Goal: Communication & Community: Answer question/provide support

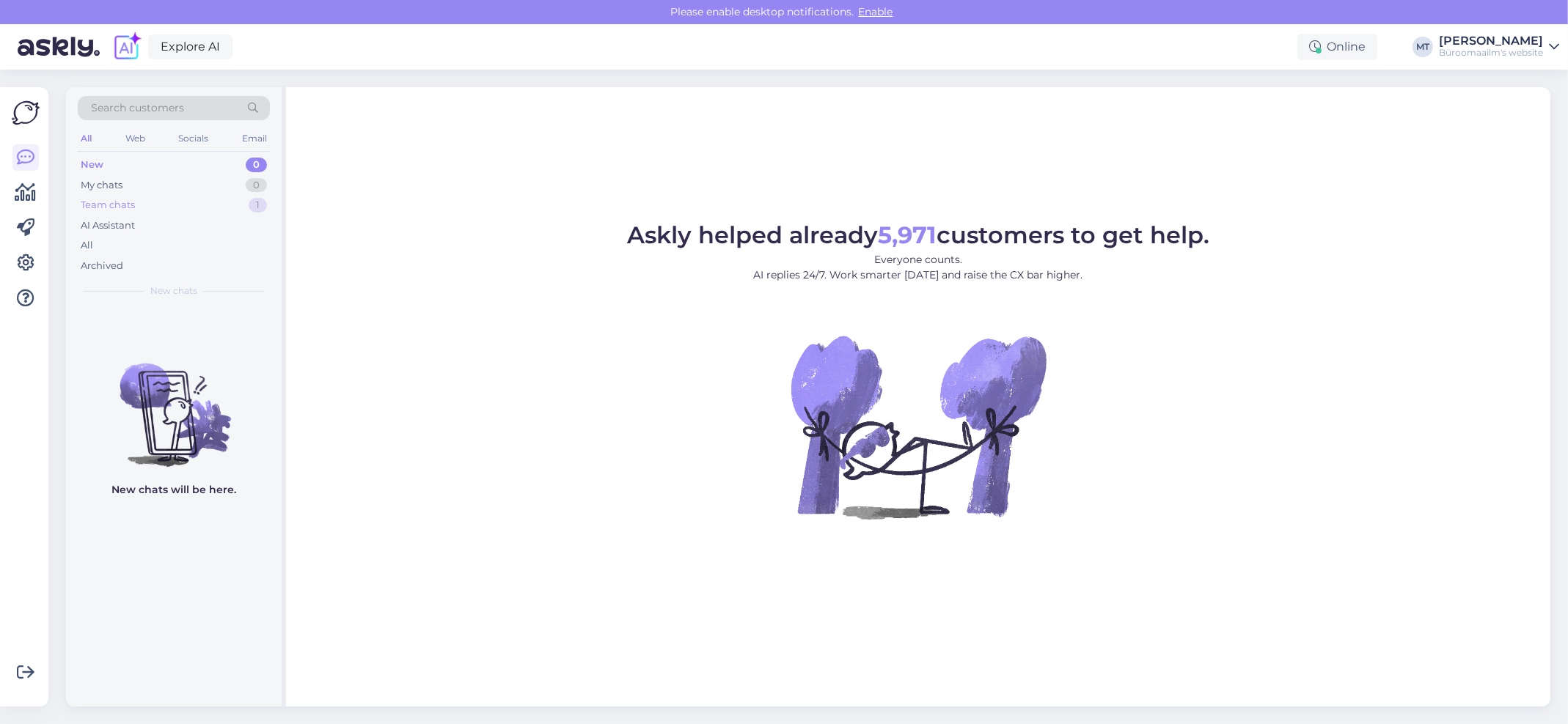
click at [106, 203] on div "Team chats" at bounding box center [107, 206] width 54 height 15
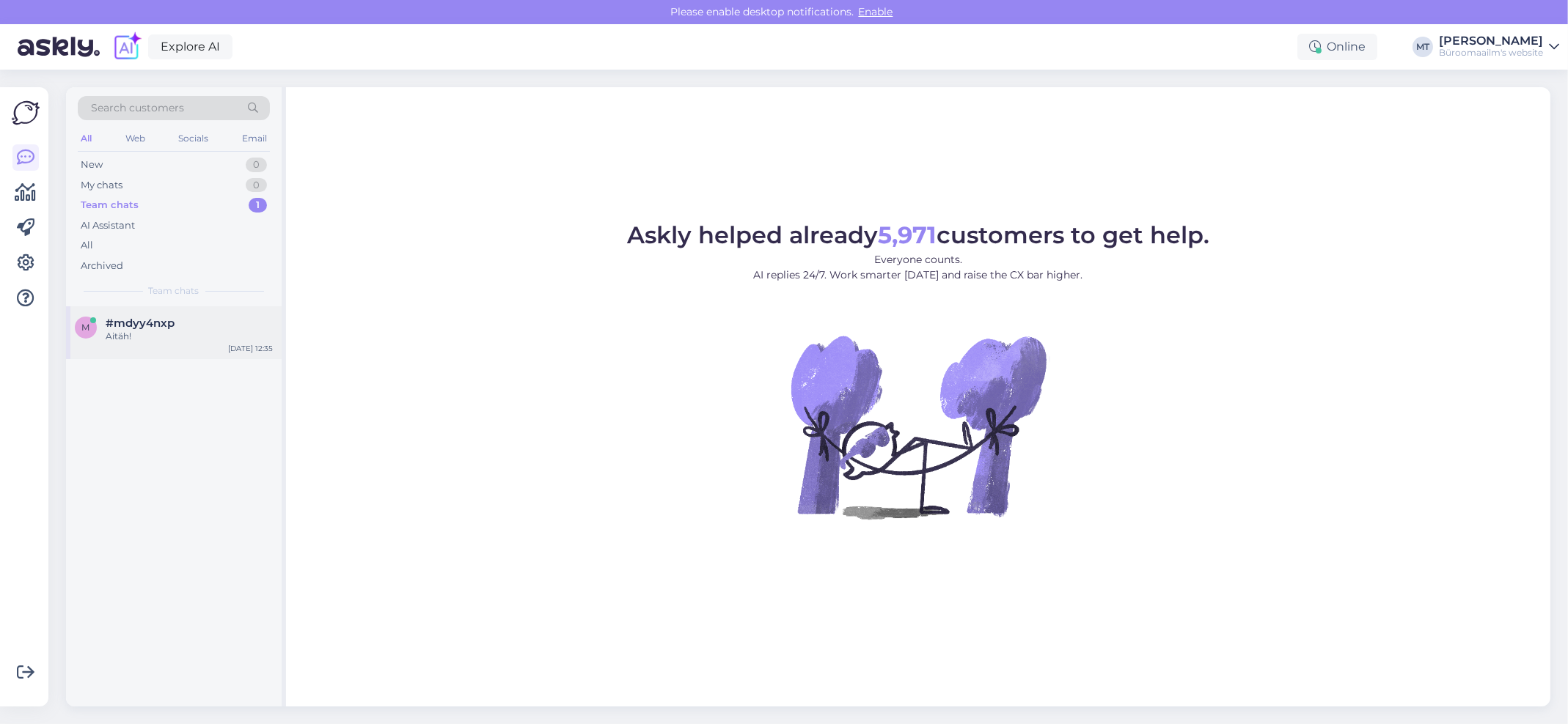
click at [131, 323] on span "#mdyy4nxp" at bounding box center [140, 323] width 69 height 13
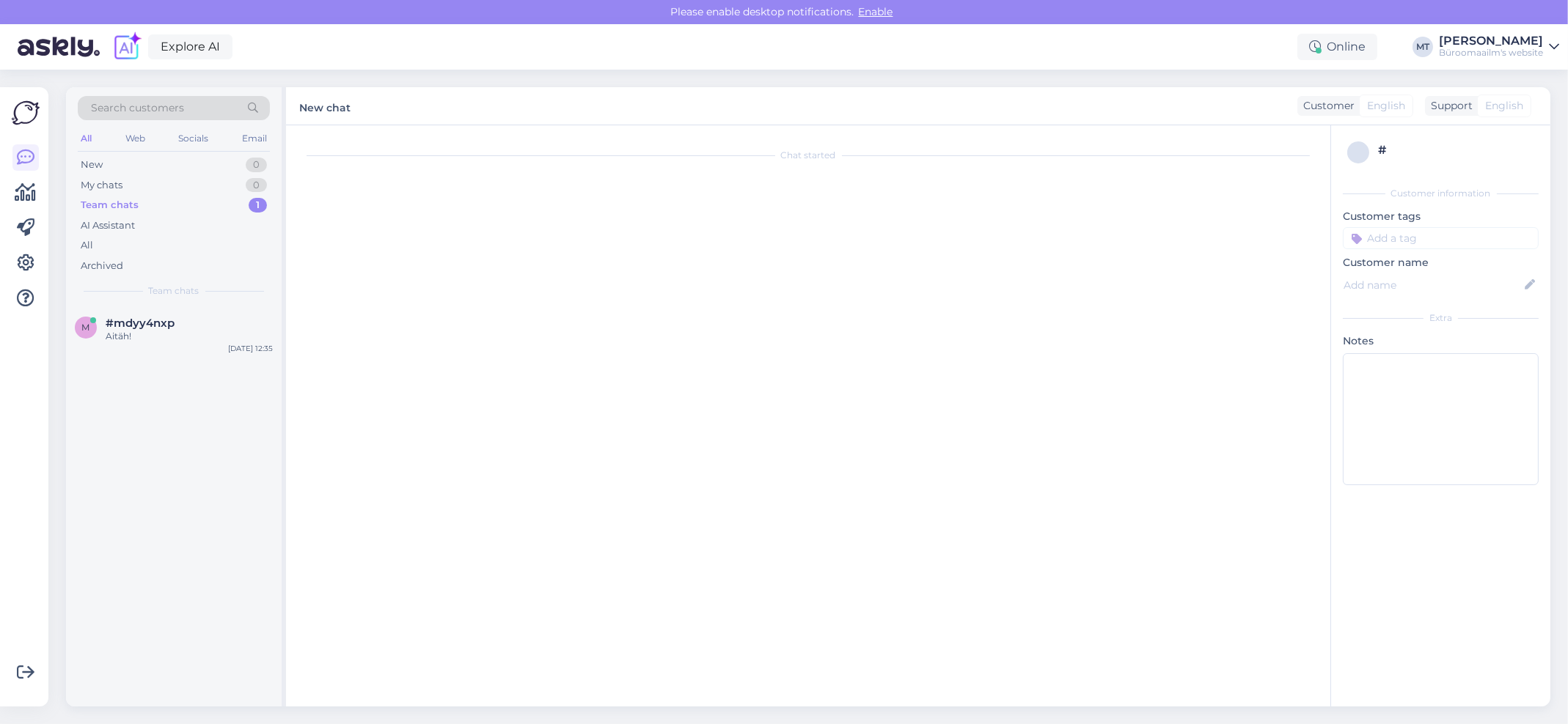
scroll to position [50, 0]
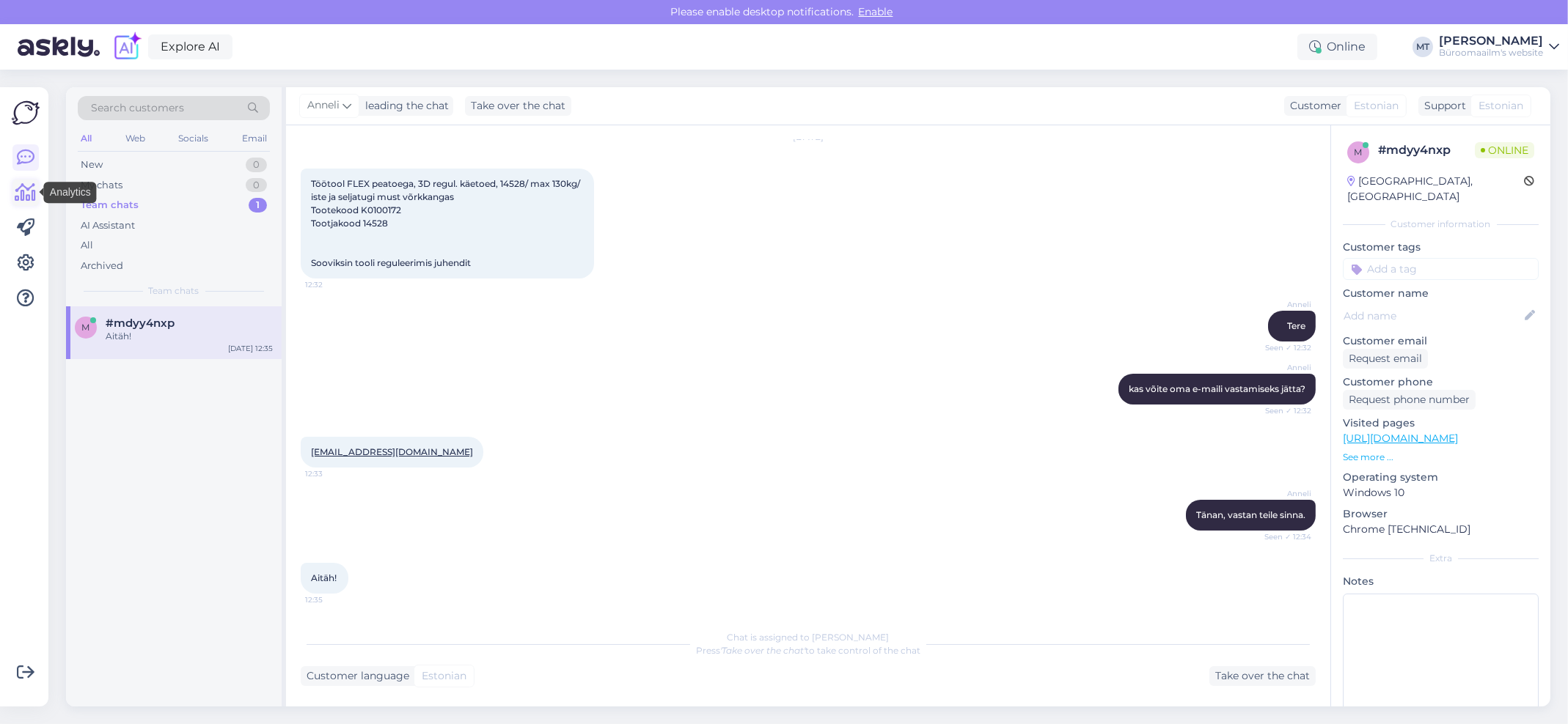
click at [28, 190] on icon at bounding box center [26, 193] width 21 height 17
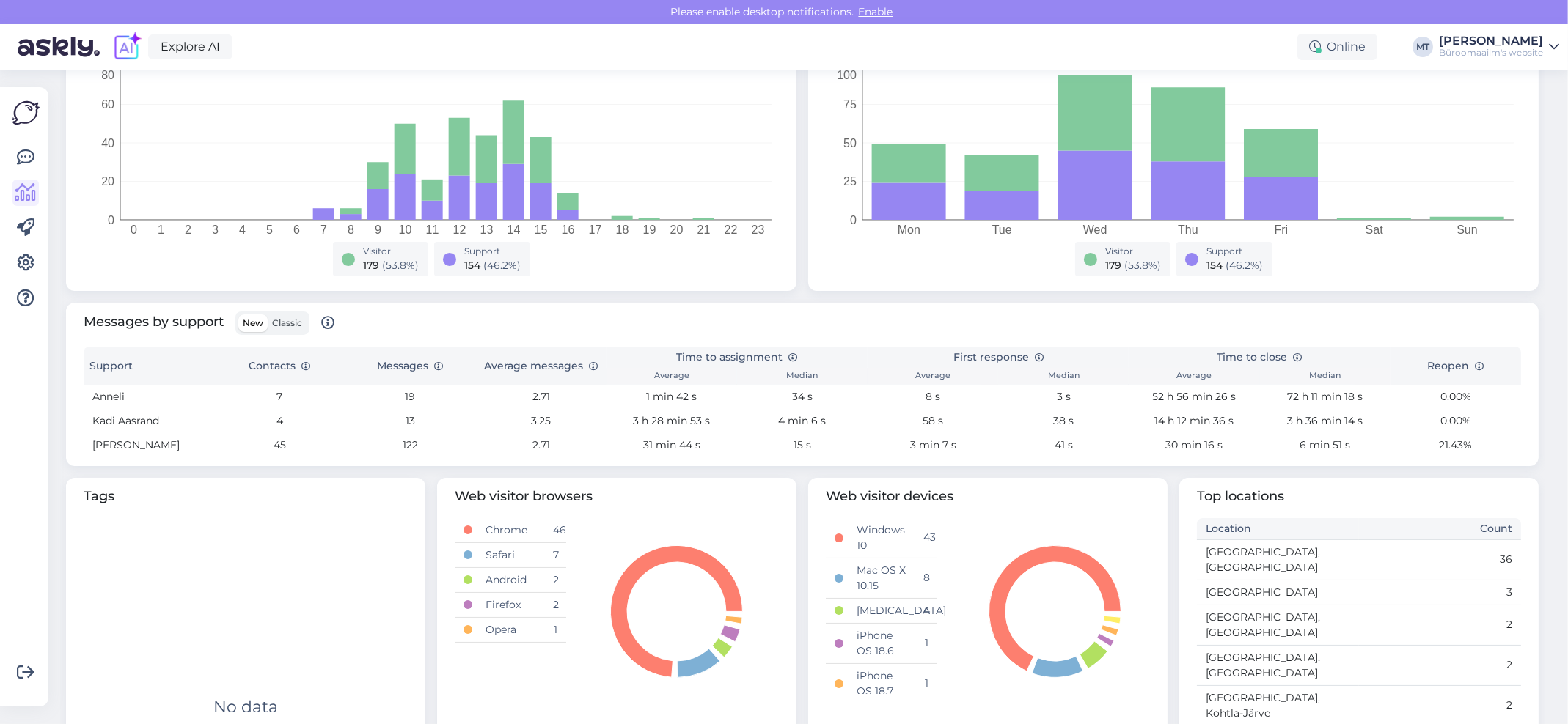
scroll to position [293, 0]
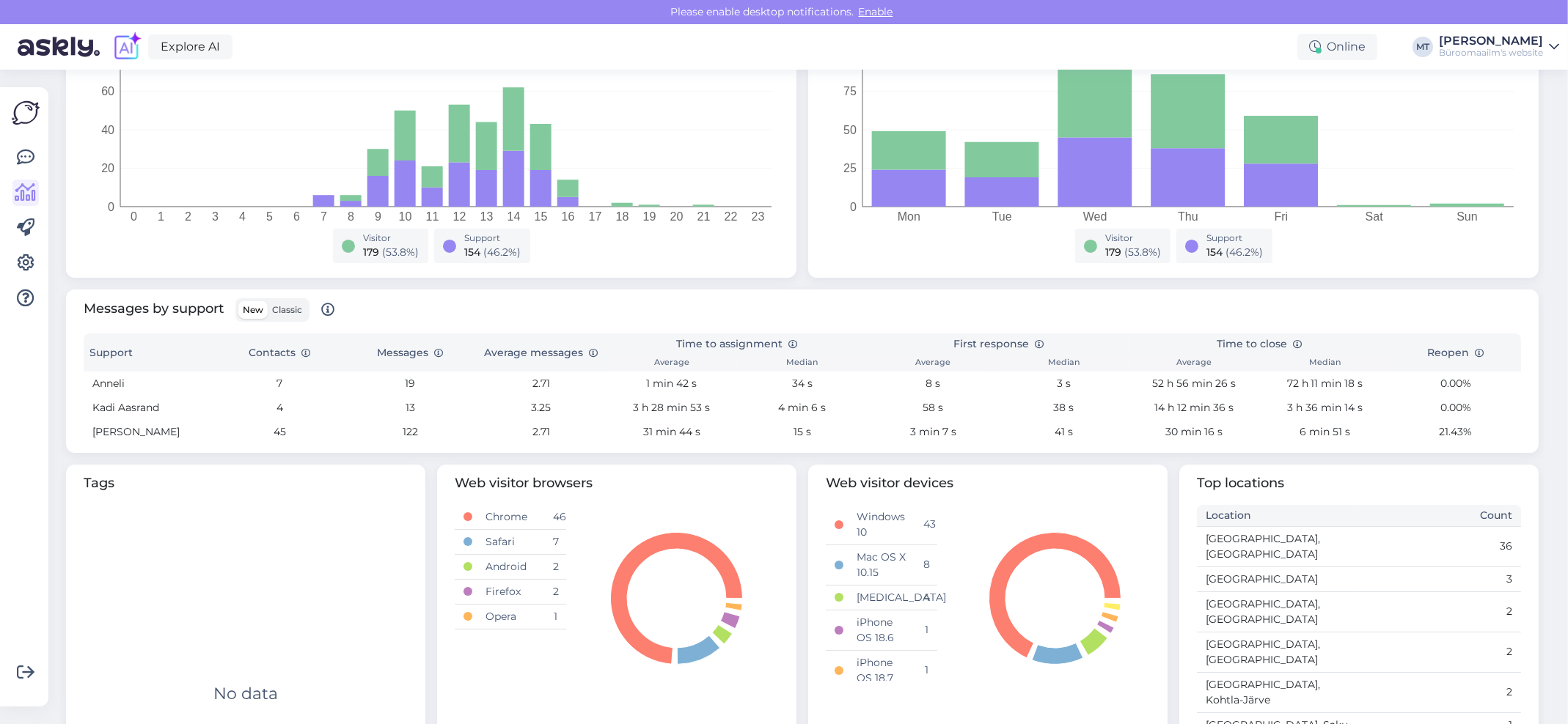
click at [293, 312] on span "Classic" at bounding box center [286, 310] width 30 height 11
click at [268, 301] on input "Classic" at bounding box center [268, 301] width 0 height 0
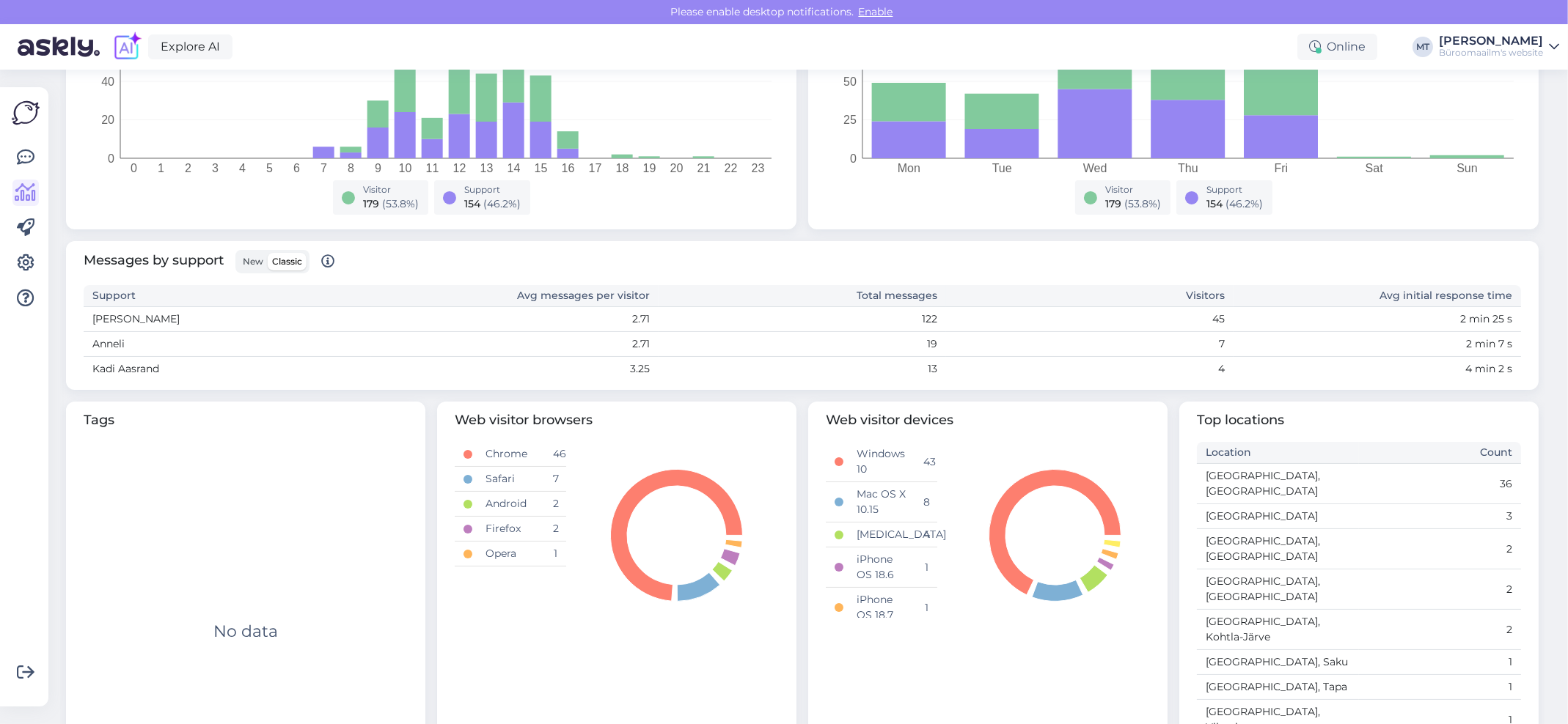
scroll to position [363, 0]
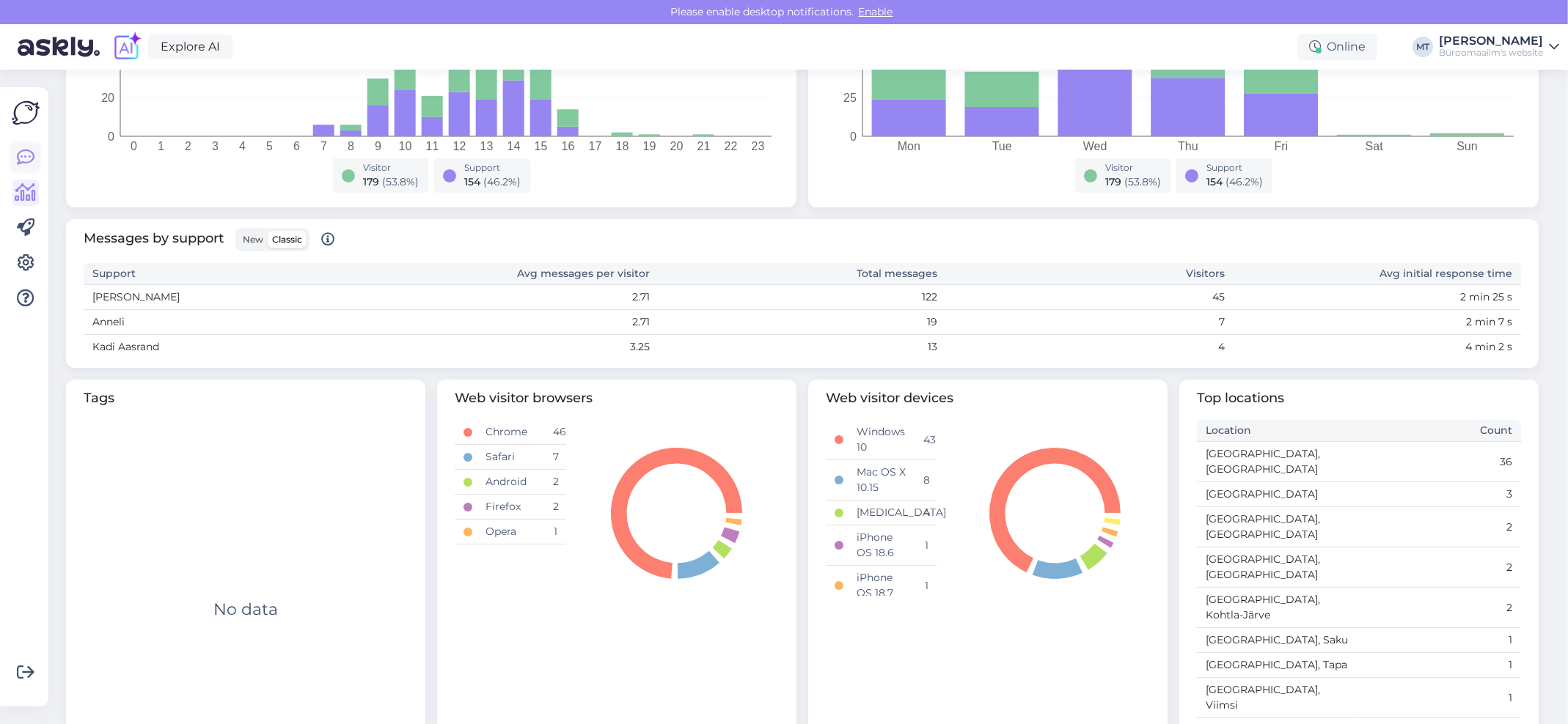
click at [23, 157] on icon at bounding box center [25, 157] width 17 height 17
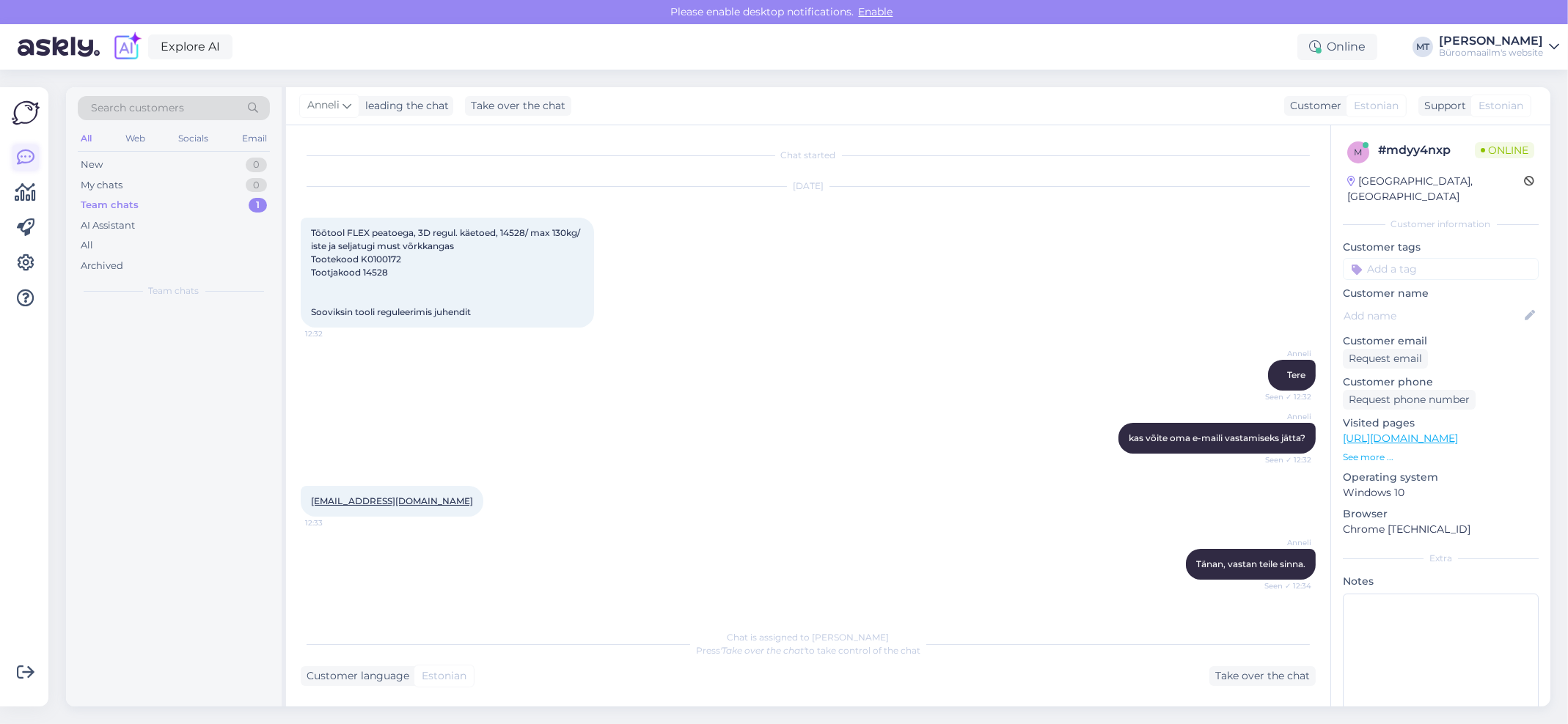
scroll to position [50, 0]
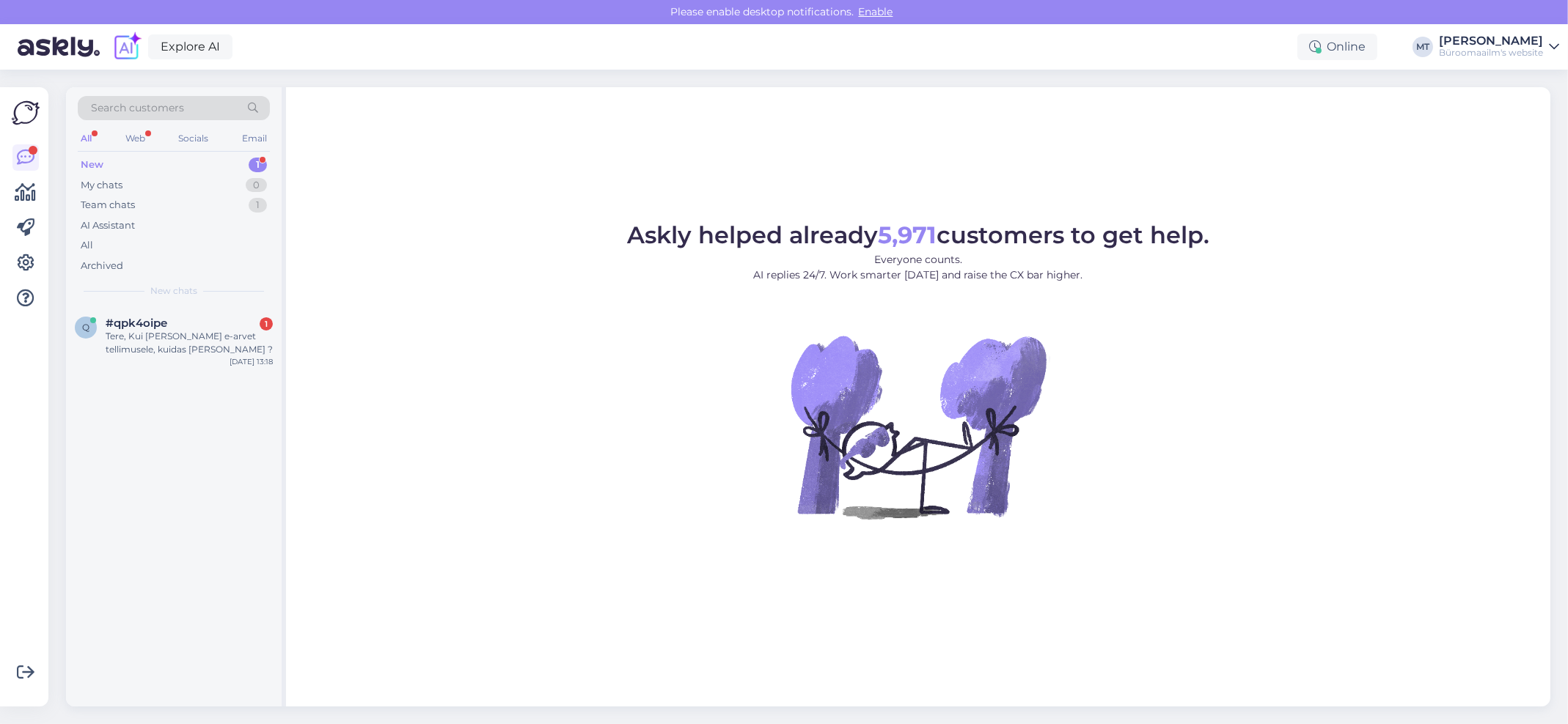
click at [92, 159] on div "New" at bounding box center [92, 165] width 23 height 15
click at [112, 340] on div "Tere, Kui [PERSON_NAME] e-arvet tellimusele, kuidas [PERSON_NAME] ?" at bounding box center [189, 343] width 167 height 27
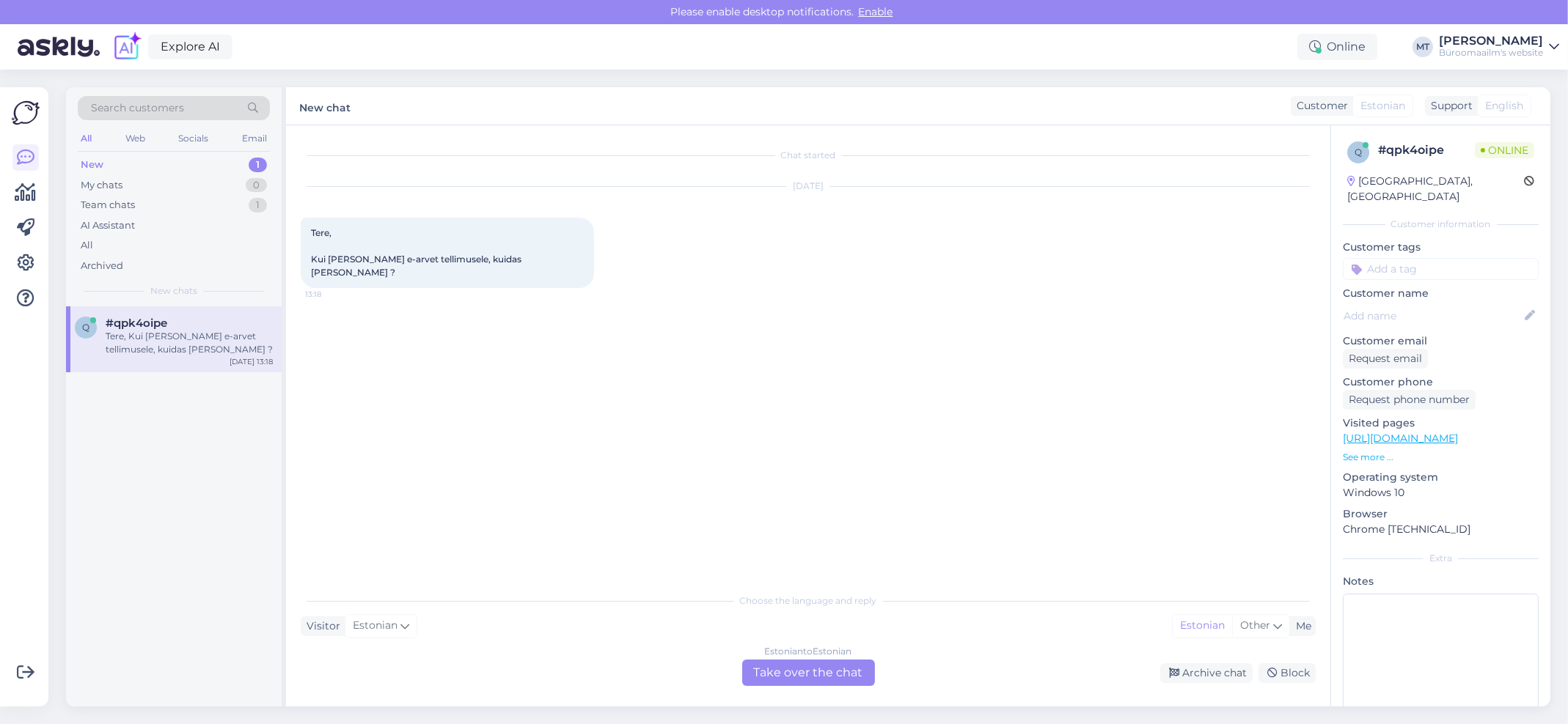
click at [839, 666] on div "Estonian to Estonian Take over the chat" at bounding box center [809, 673] width 133 height 27
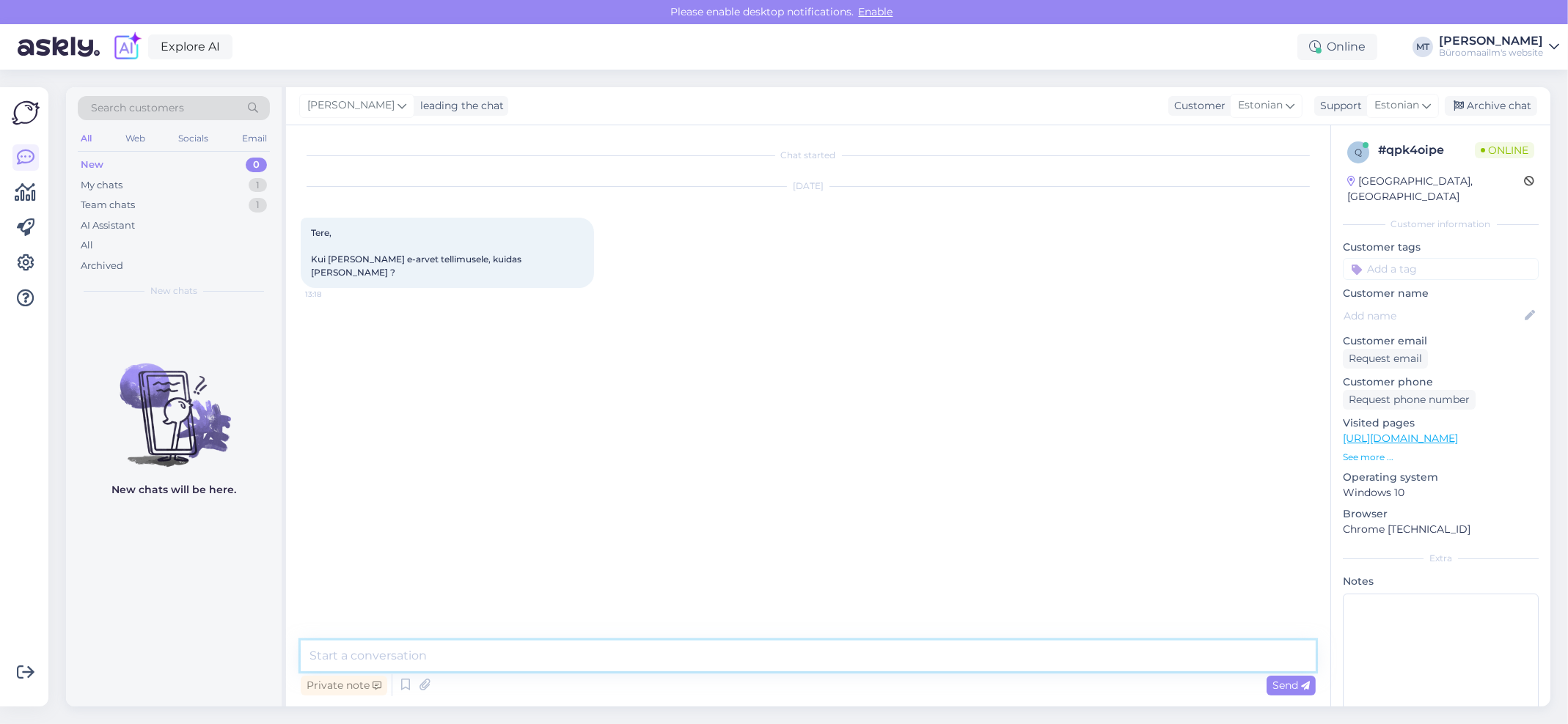
click at [398, 659] on textarea at bounding box center [809, 656] width 1015 height 31
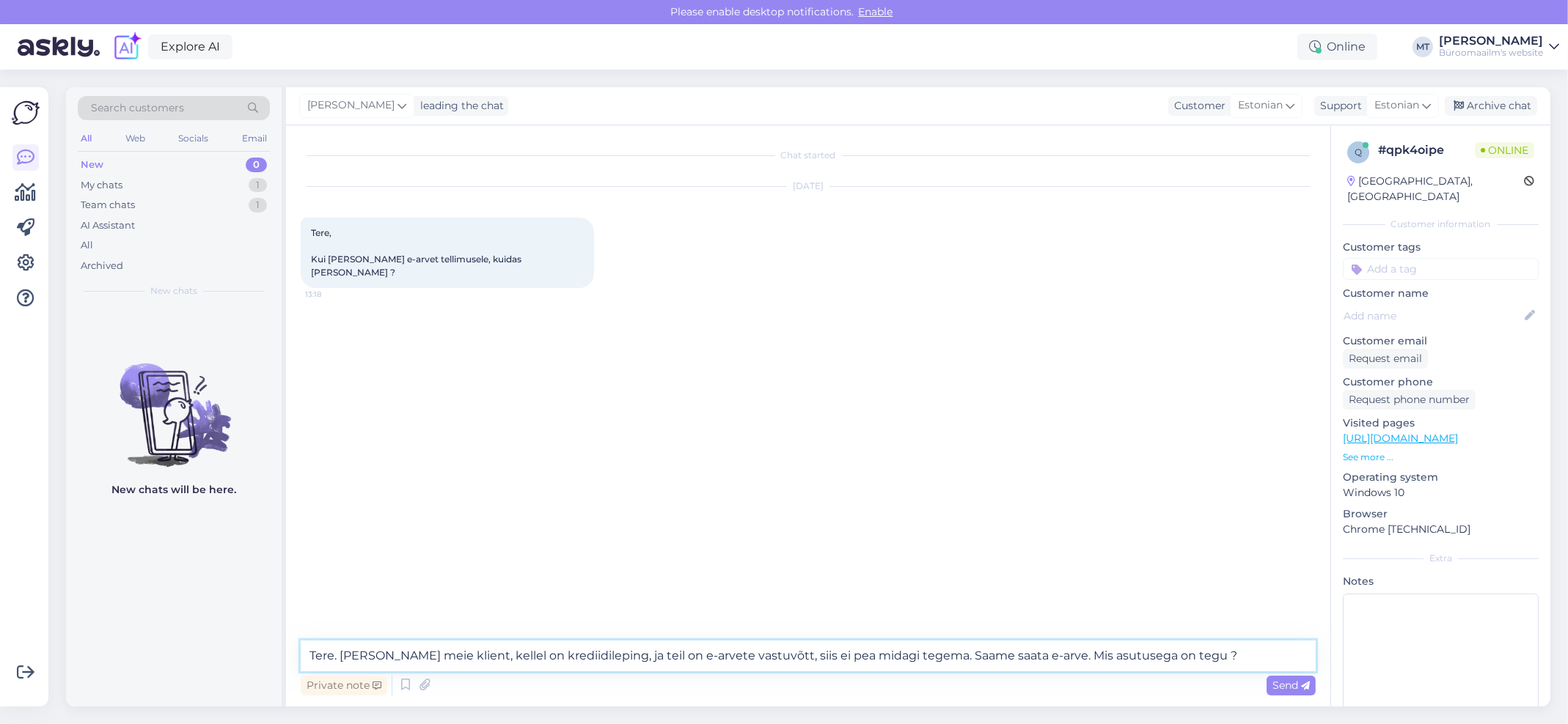
drag, startPoint x: 1043, startPoint y: 660, endPoint x: 925, endPoint y: 666, distance: 118.2
click at [925, 666] on textarea "Tere. [PERSON_NAME] meie klient, kellel on krediidileping, ja teil on e-arvete …" at bounding box center [809, 656] width 1015 height 31
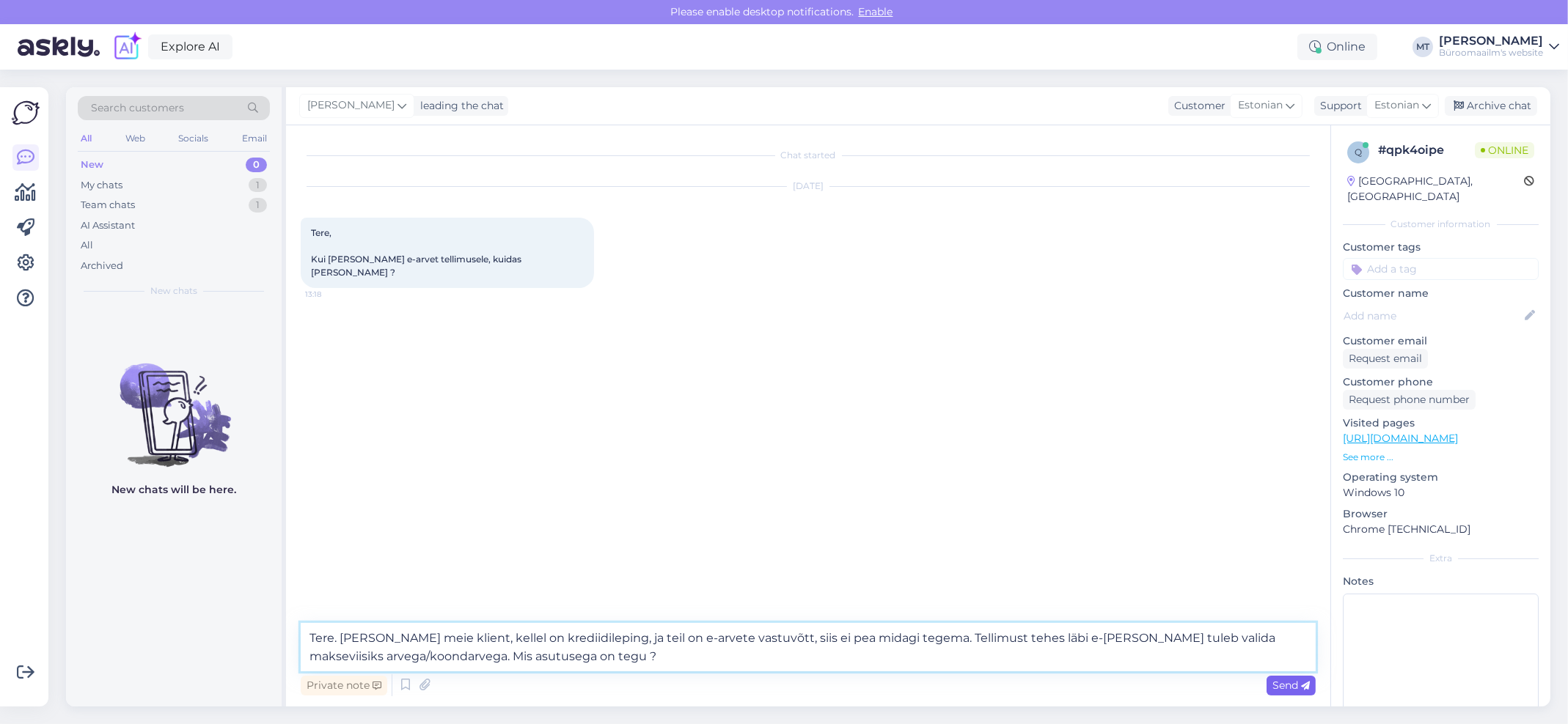
type textarea "Tere. [PERSON_NAME] meie klient, kellel on krediidileping, ja teil on e-arvete …"
click at [1309, 682] on icon at bounding box center [1306, 686] width 9 height 9
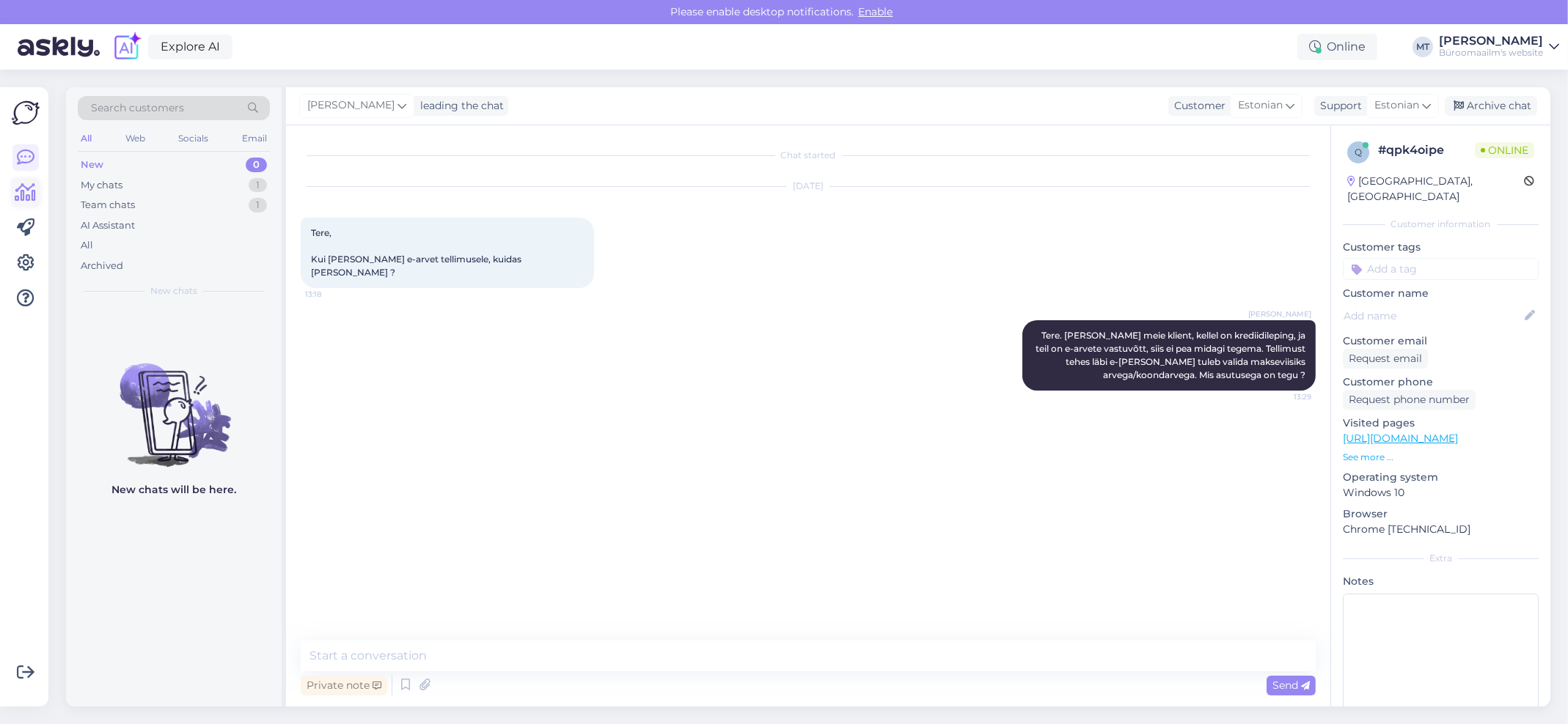
click at [24, 195] on icon at bounding box center [26, 193] width 21 height 17
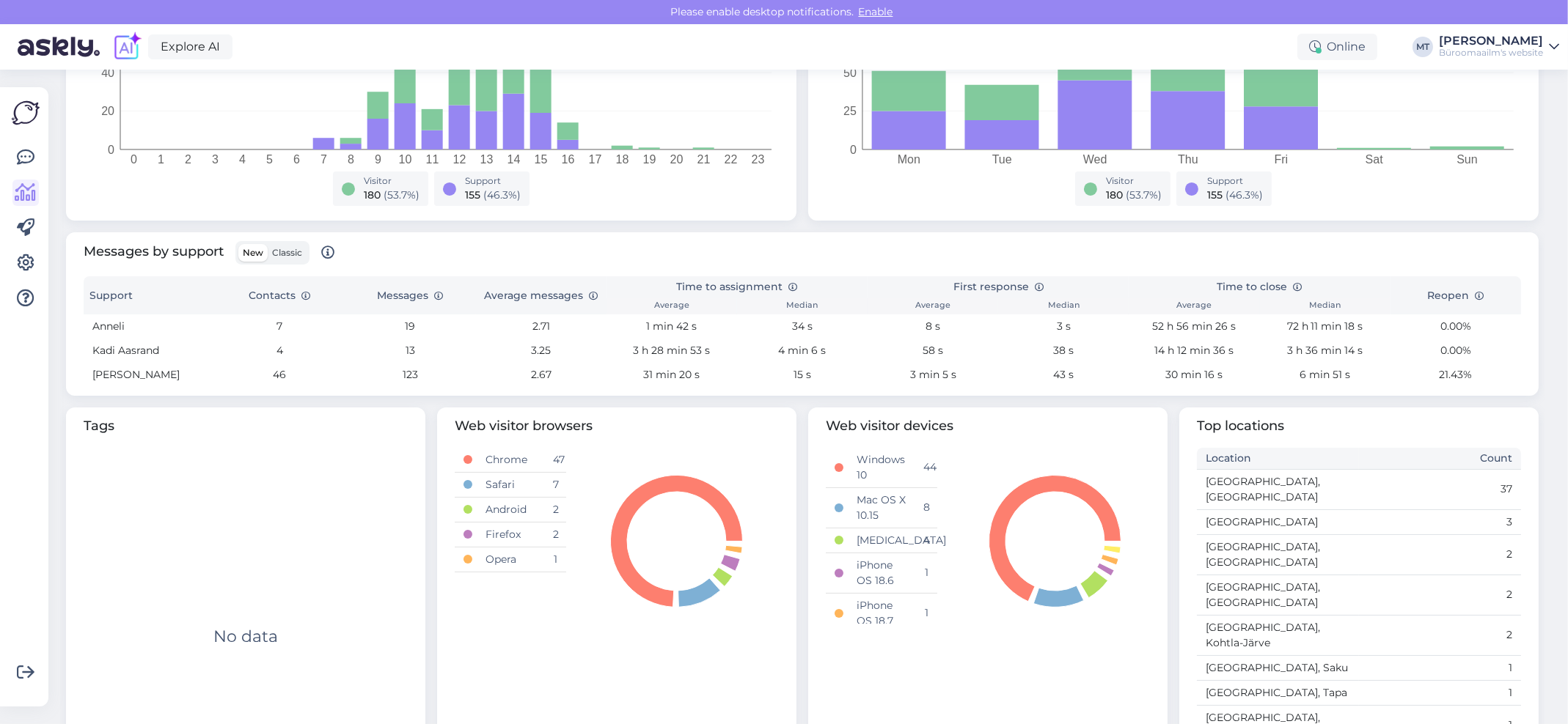
scroll to position [378, 0]
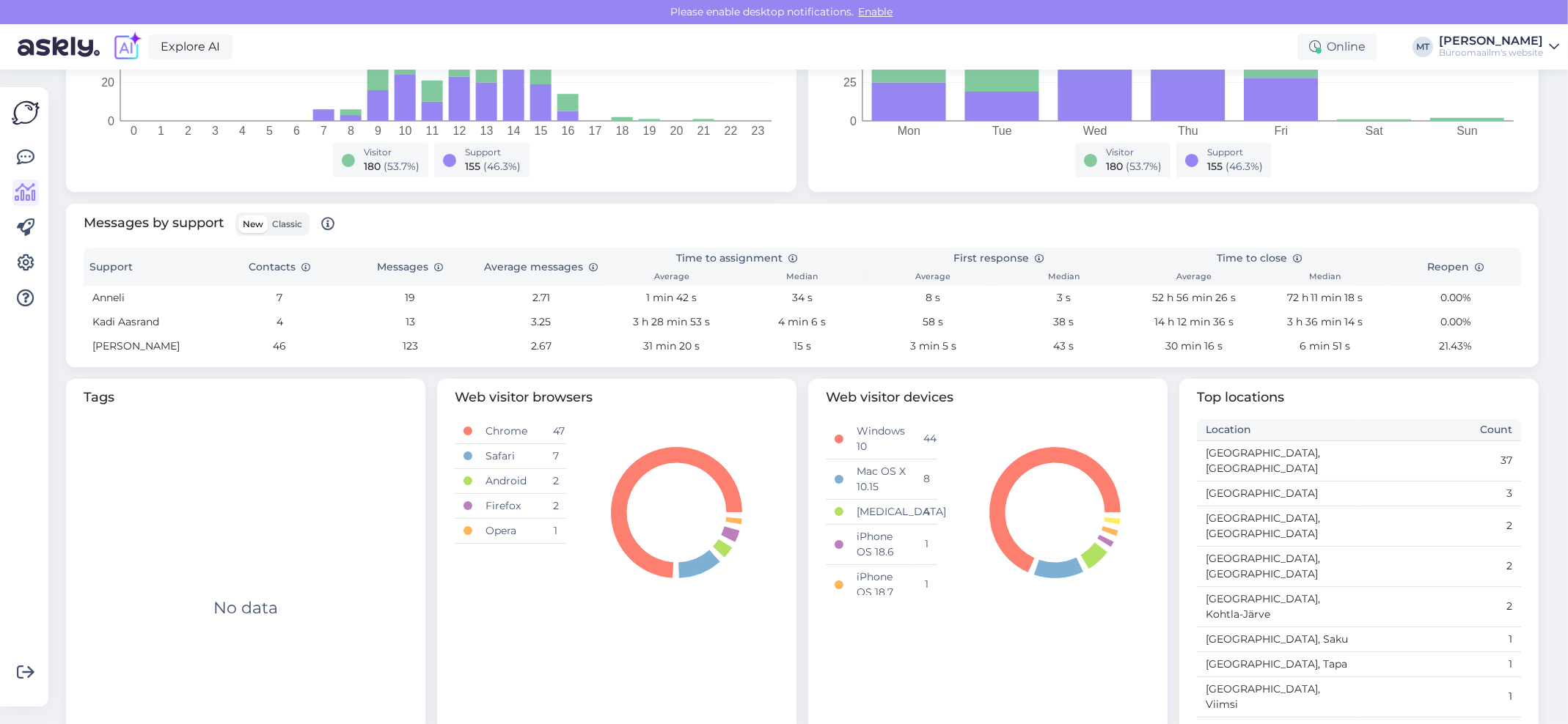
click at [286, 225] on span "Classic" at bounding box center [286, 224] width 30 height 11
click at [268, 216] on input "Classic" at bounding box center [268, 216] width 0 height 0
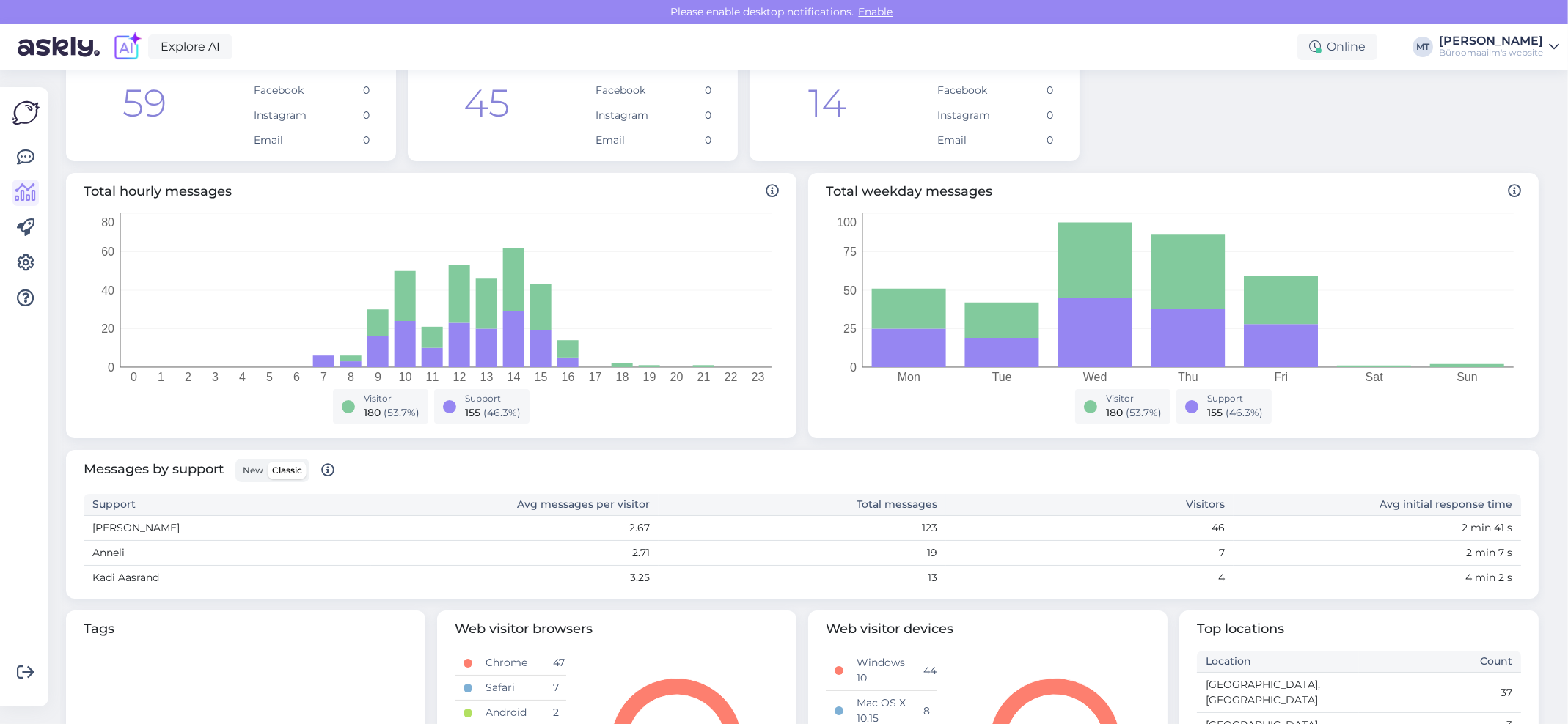
scroll to position [0, 0]
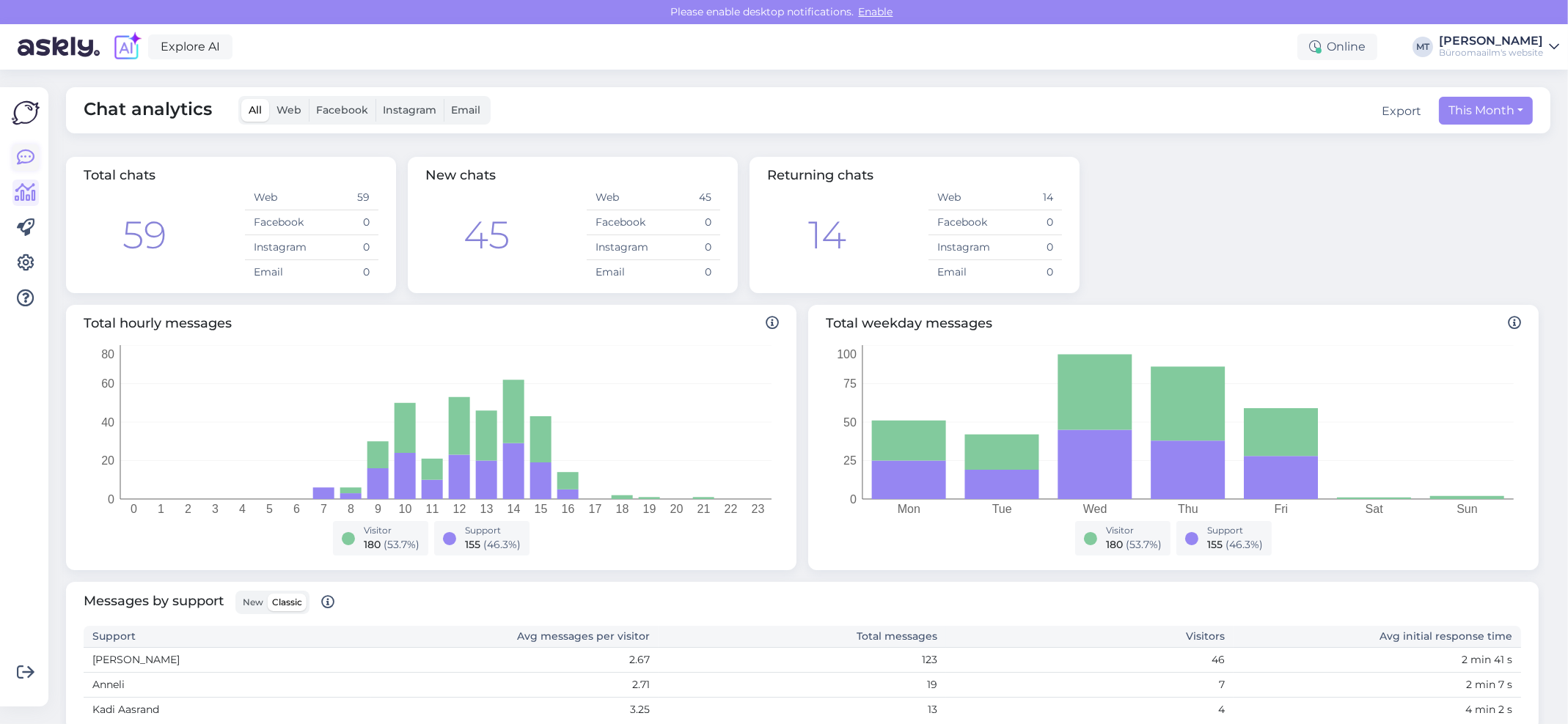
click at [17, 162] on icon at bounding box center [25, 157] width 17 height 17
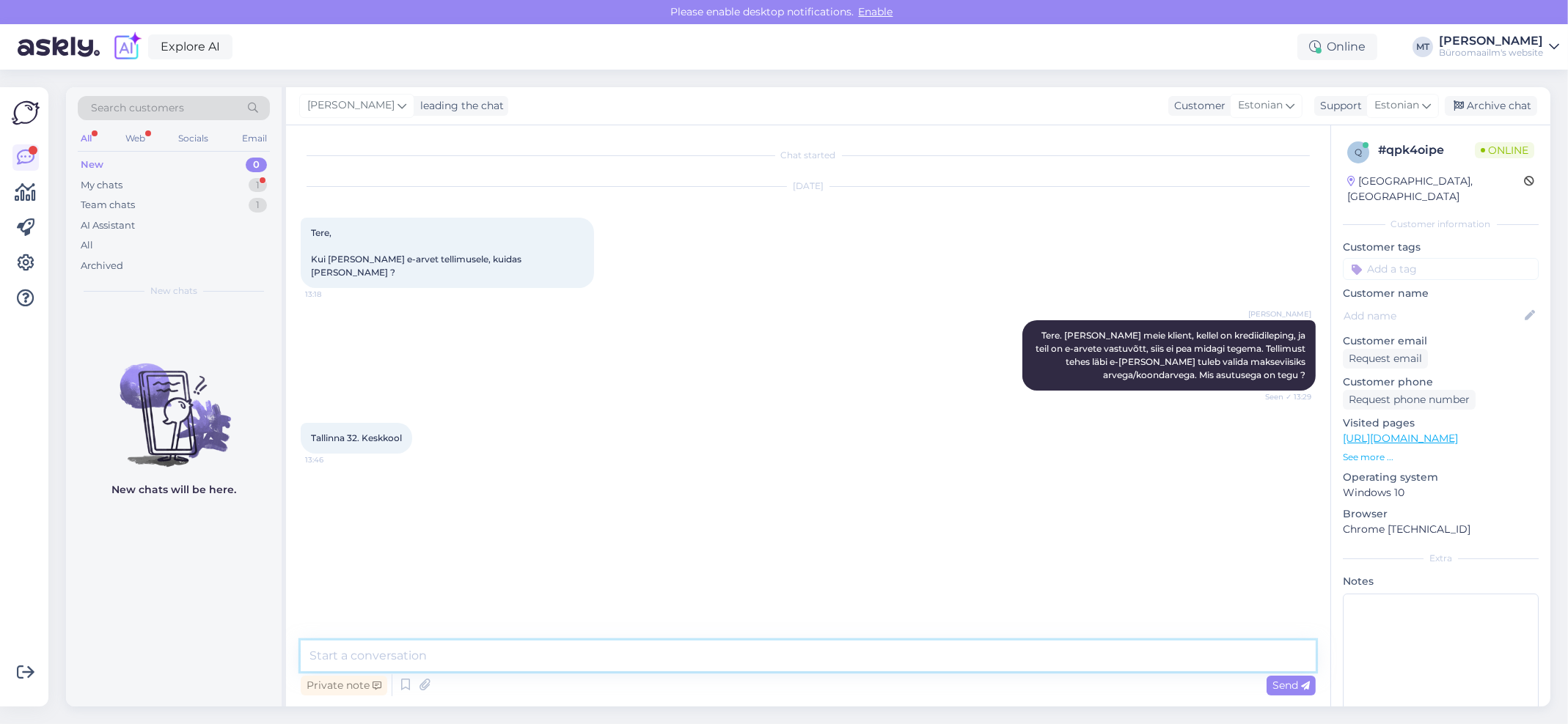
click at [399, 655] on textarea at bounding box center [809, 656] width 1015 height 31
type textarea "T"
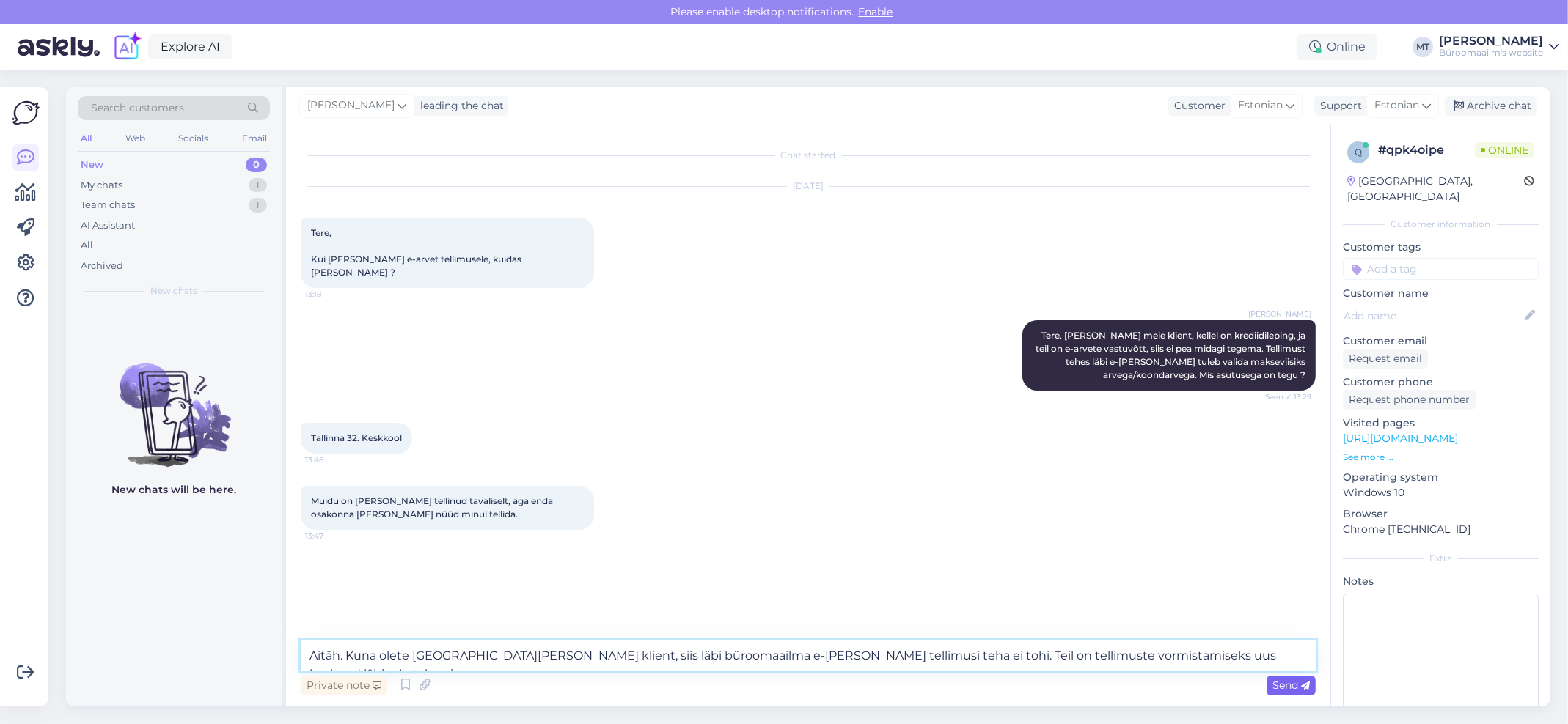
type textarea "Aitäh. Kuna olete [GEOGRAPHIC_DATA][PERSON_NAME] klient, siis läbi büroomaailma…"
click at [1280, 684] on span "Send" at bounding box center [1291, 685] width 38 height 13
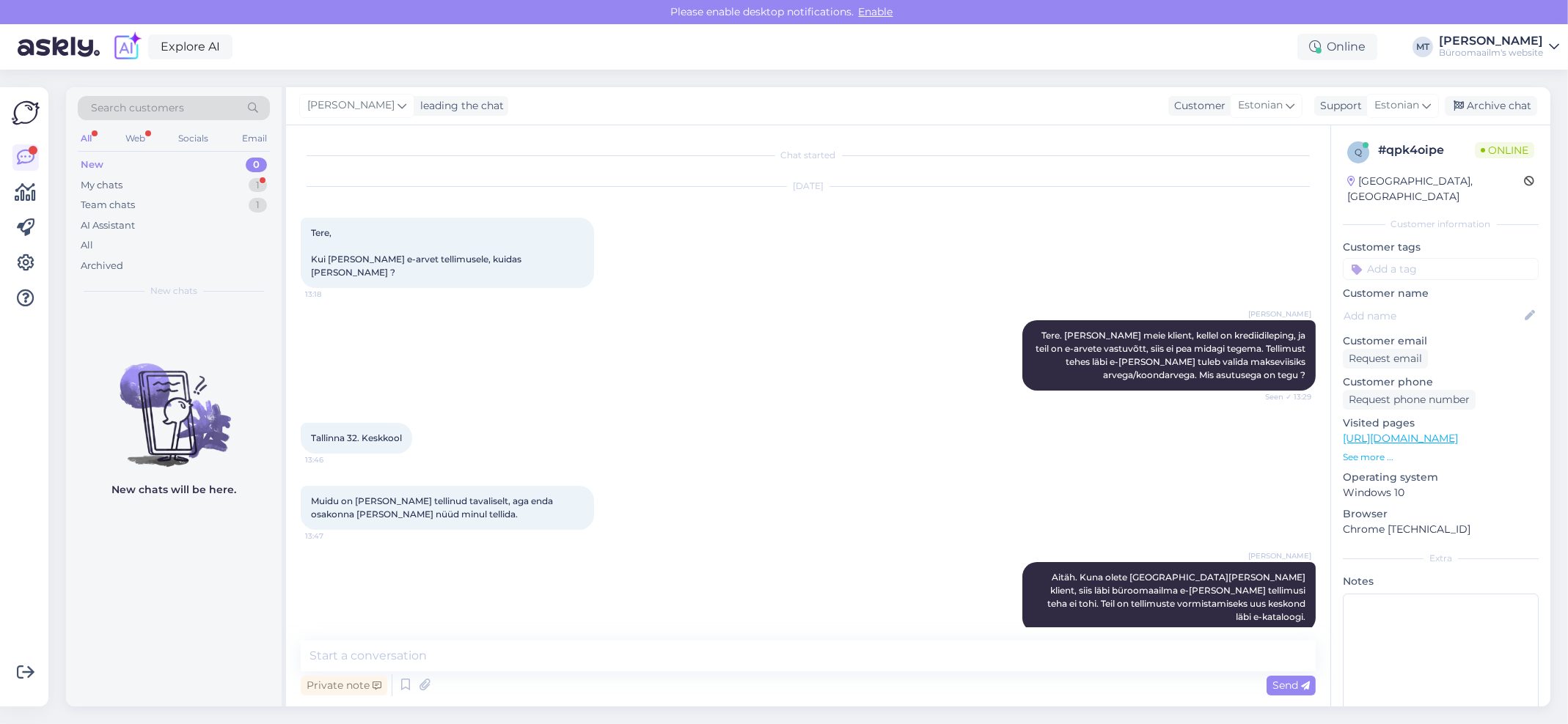
scroll to position [57, 0]
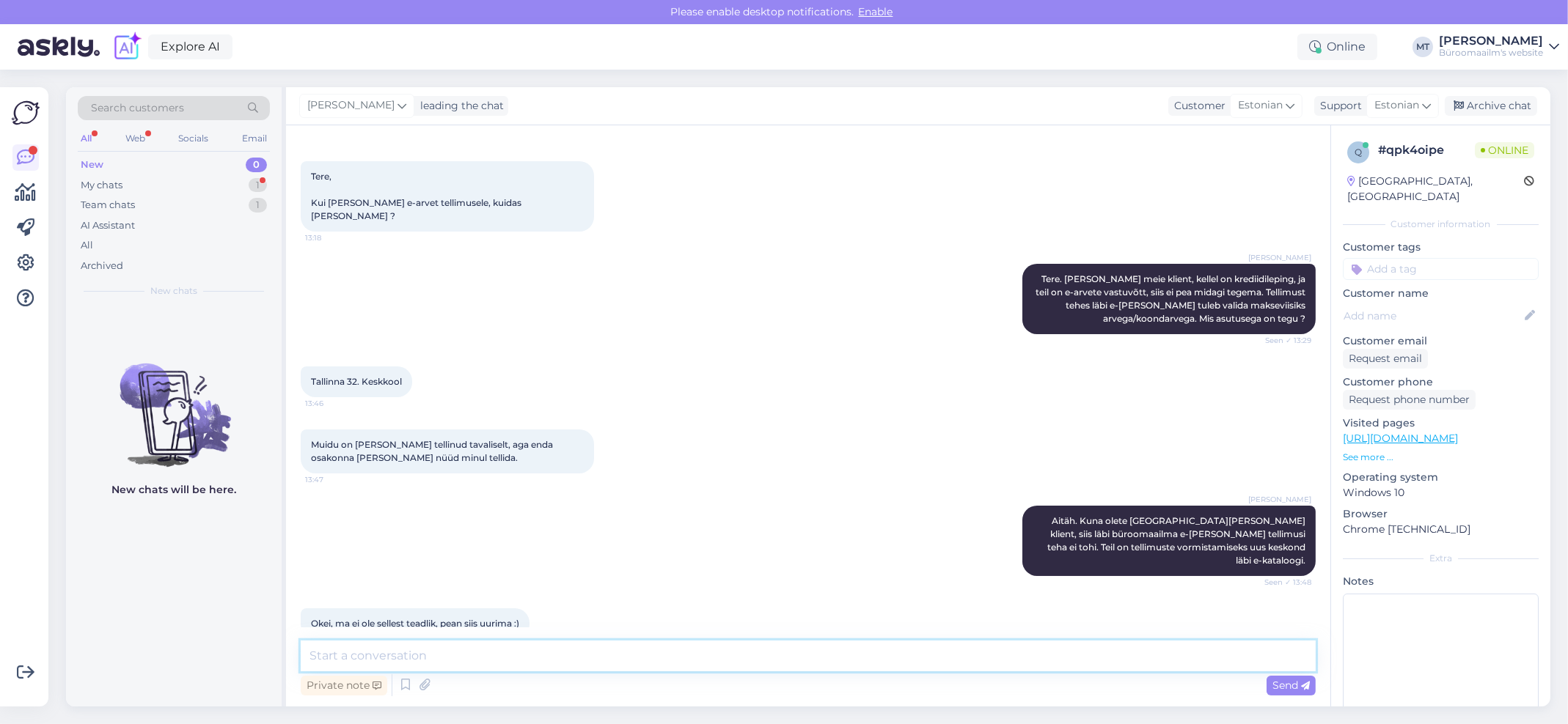
drag, startPoint x: 455, startPoint y: 665, endPoint x: 453, endPoint y: 674, distance: 9.2
click at [453, 674] on div "Private note Send" at bounding box center [809, 670] width 1015 height 59
type textarea "Palun uurig, see info peab olema teile saadetud."
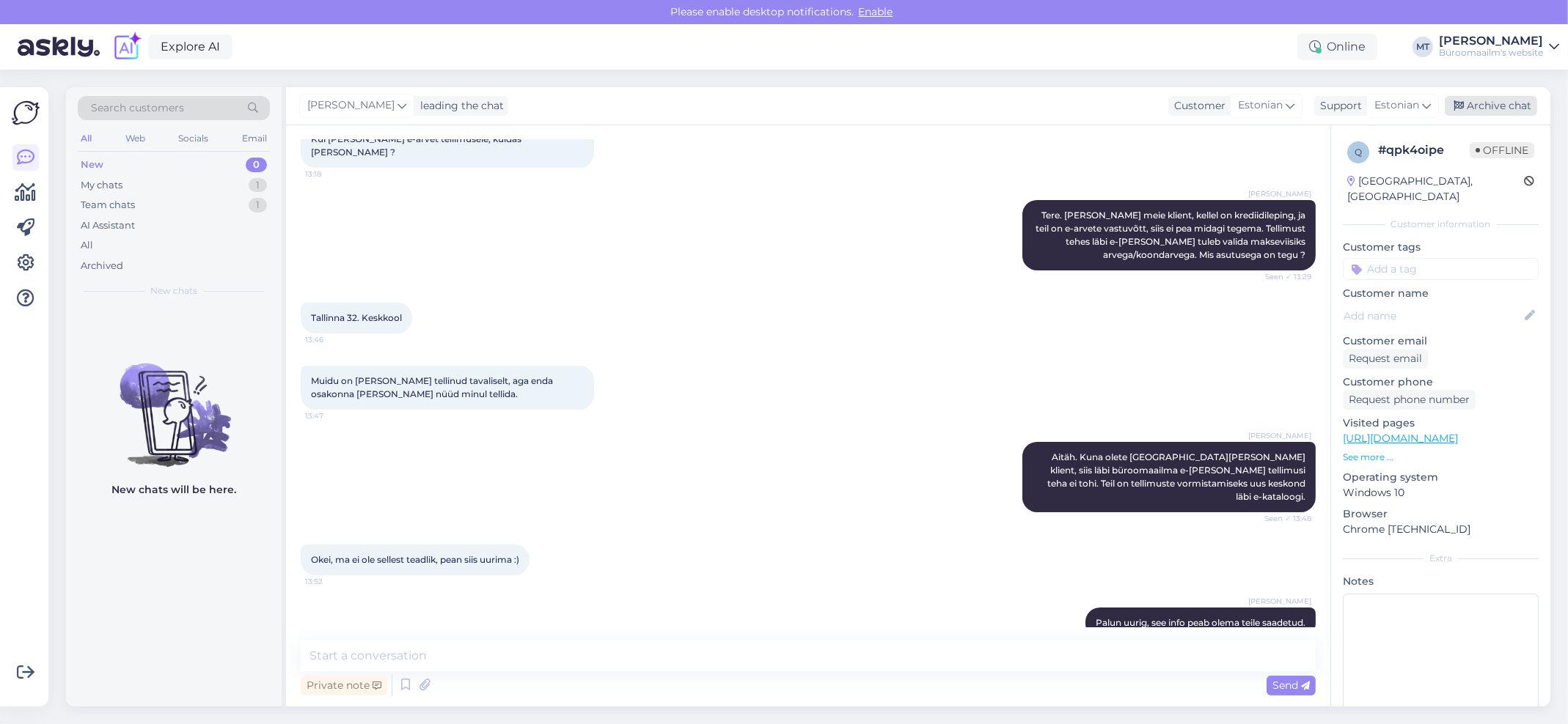
click at [1499, 104] on div "Archive chat" at bounding box center [1491, 106] width 93 height 20
